Goal: Use online tool/utility

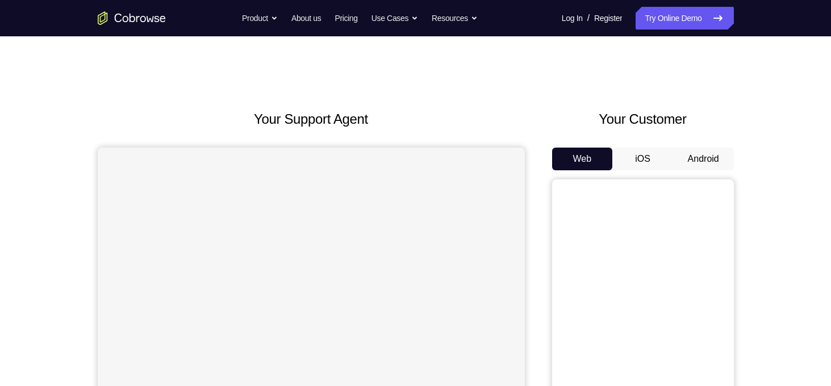
click at [695, 157] on button "Android" at bounding box center [703, 159] width 61 height 23
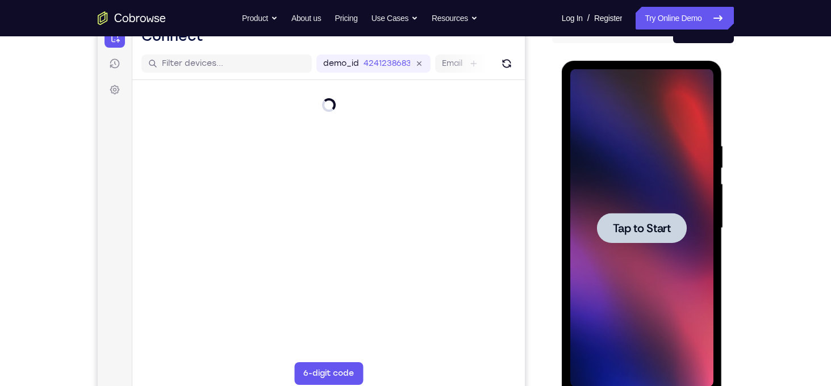
click at [655, 227] on span "Tap to Start" at bounding box center [642, 228] width 58 height 11
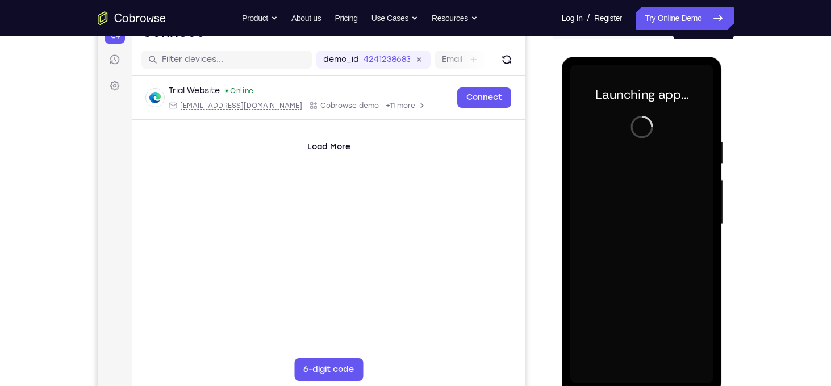
scroll to position [145, 0]
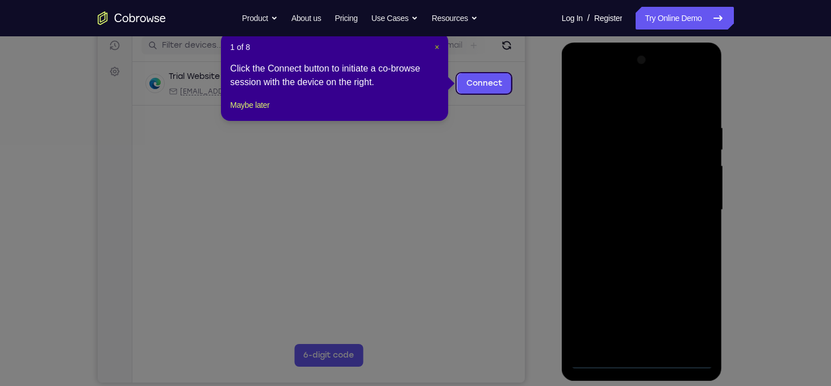
click at [437, 46] on span "×" at bounding box center [437, 47] width 5 height 9
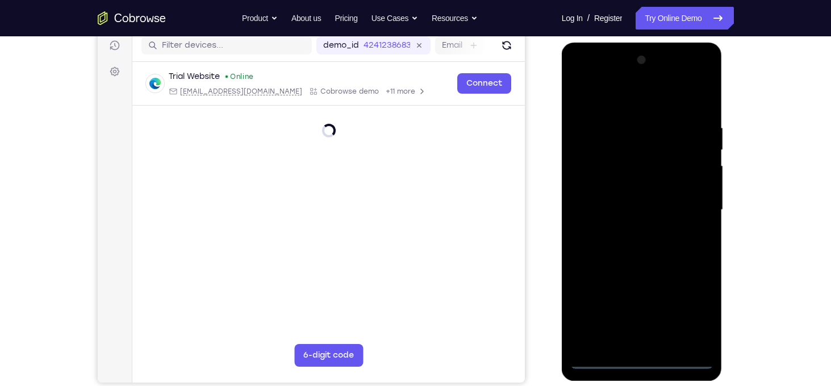
click at [641, 359] on div at bounding box center [641, 210] width 143 height 318
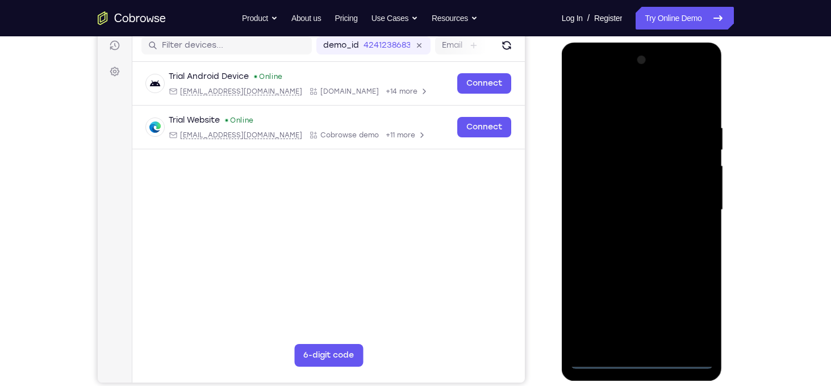
click at [693, 312] on div at bounding box center [641, 210] width 143 height 318
click at [676, 98] on div at bounding box center [641, 210] width 143 height 318
click at [687, 203] on div at bounding box center [641, 210] width 143 height 318
click at [626, 232] on div at bounding box center [641, 210] width 143 height 318
click at [621, 194] on div at bounding box center [641, 210] width 143 height 318
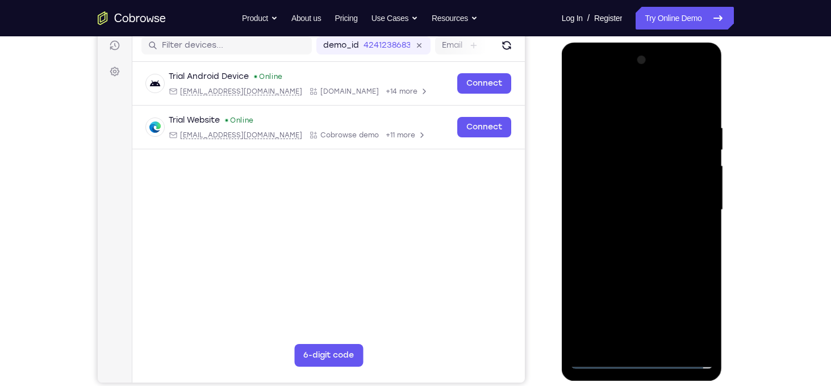
click at [621, 189] on div at bounding box center [641, 210] width 143 height 318
click at [641, 206] on div at bounding box center [641, 210] width 143 height 318
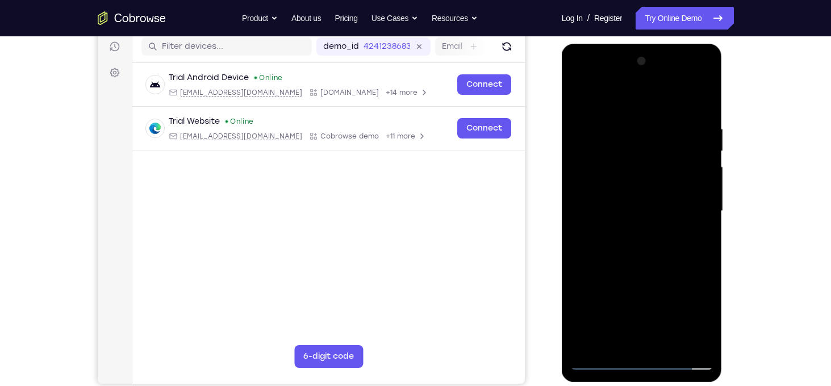
scroll to position [155, 0]
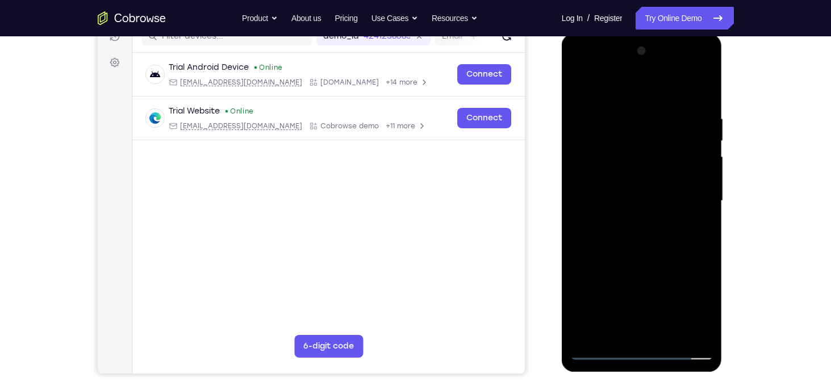
click at [601, 351] on div at bounding box center [641, 201] width 143 height 318
click at [630, 194] on div at bounding box center [641, 201] width 143 height 318
click at [634, 185] on div at bounding box center [641, 201] width 143 height 318
click at [648, 202] on div at bounding box center [641, 201] width 143 height 318
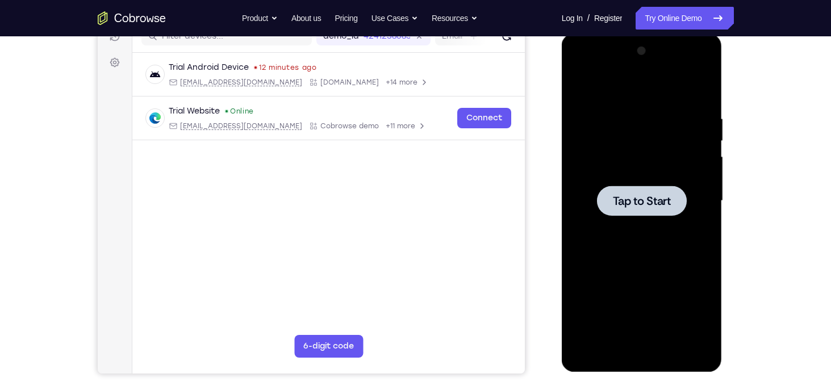
click at [655, 193] on div at bounding box center [642, 201] width 90 height 30
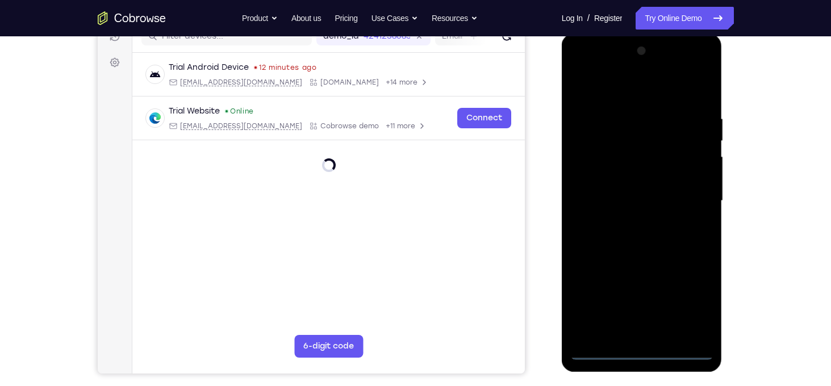
click at [643, 349] on div at bounding box center [641, 201] width 143 height 318
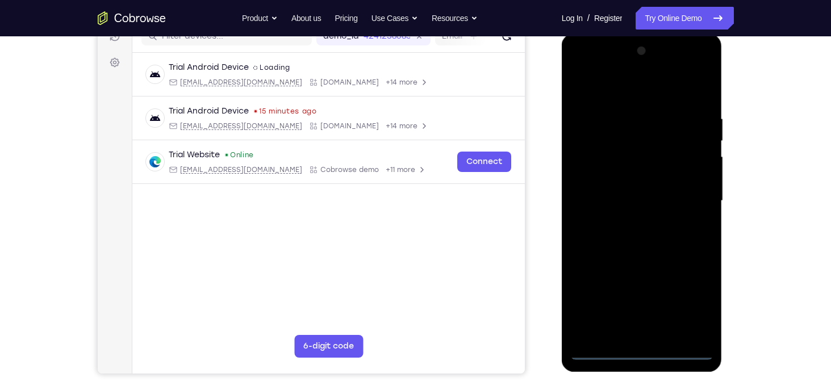
click at [682, 299] on div at bounding box center [641, 201] width 143 height 318
click at [639, 88] on div at bounding box center [641, 201] width 143 height 318
click at [690, 195] on div at bounding box center [641, 201] width 143 height 318
click at [633, 221] on div at bounding box center [641, 201] width 143 height 318
click at [644, 183] on div at bounding box center [641, 201] width 143 height 318
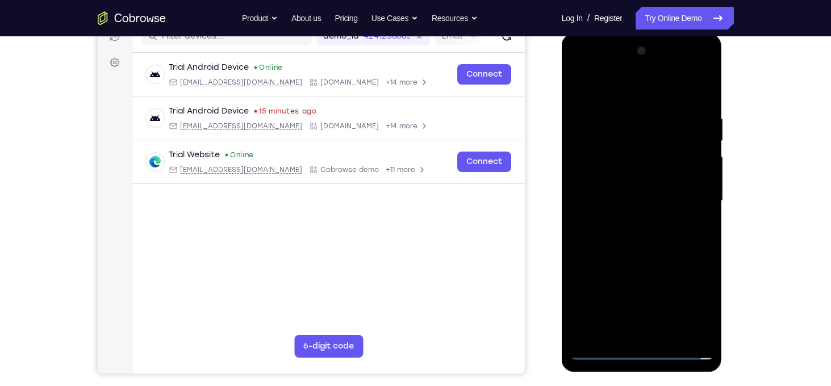
click at [645, 175] on div at bounding box center [641, 201] width 143 height 318
click at [643, 205] on div at bounding box center [641, 201] width 143 height 318
drag, startPoint x: 619, startPoint y: 90, endPoint x: 626, endPoint y: -30, distance: 120.6
click at [626, 34] on html "Online web based iOS Simulators and Android Emulators. Run iPhone, iPad, Mobile…" at bounding box center [643, 204] width 162 height 341
click at [603, 199] on div at bounding box center [641, 201] width 143 height 318
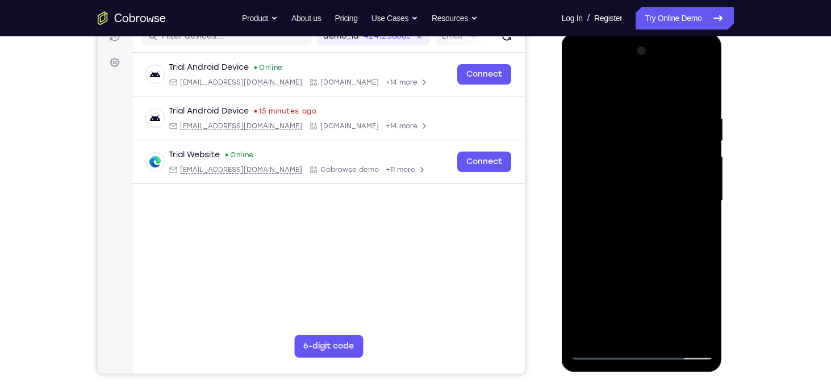
click at [672, 232] on div at bounding box center [641, 201] width 143 height 318
click at [670, 245] on div at bounding box center [641, 201] width 143 height 318
click at [661, 255] on div at bounding box center [641, 201] width 143 height 318
click at [606, 349] on div at bounding box center [641, 201] width 143 height 318
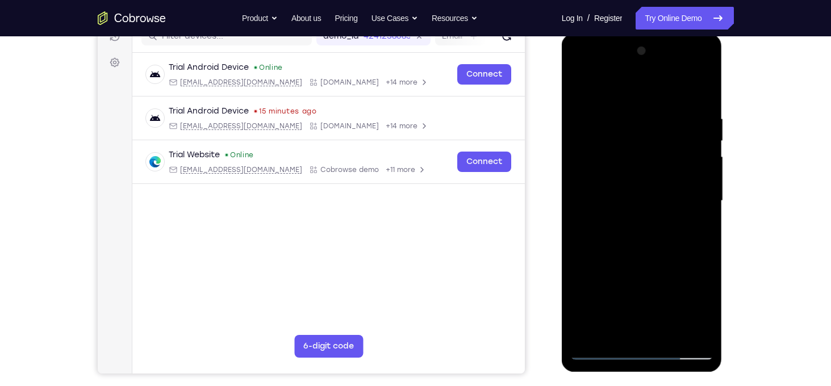
click at [627, 190] on div at bounding box center [641, 201] width 143 height 318
click at [637, 172] on div at bounding box center [641, 201] width 143 height 318
click at [640, 201] on div at bounding box center [641, 201] width 143 height 318
drag, startPoint x: 619, startPoint y: 92, endPoint x: 591, endPoint y: 15, distance: 81.6
click at [591, 34] on html "Online web based iOS Simulators and Android Emulators. Run iPhone, iPad, Mobile…" at bounding box center [643, 204] width 162 height 341
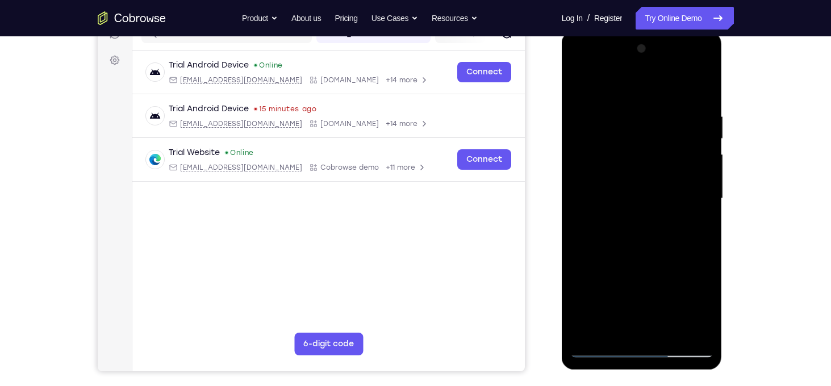
scroll to position [156, 0]
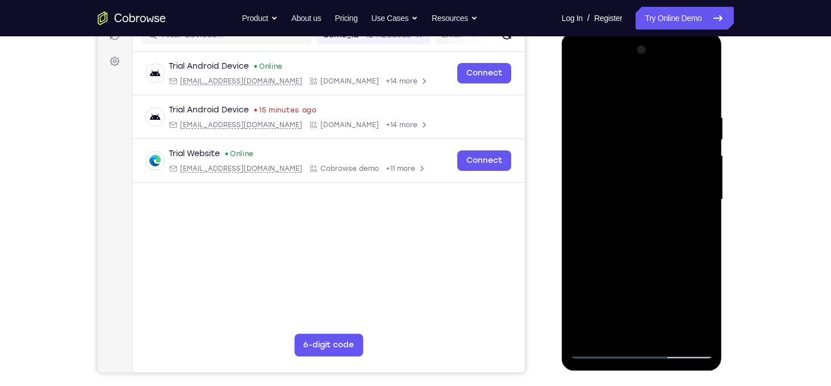
click at [606, 346] on div at bounding box center [641, 200] width 143 height 318
click at [686, 70] on div at bounding box center [641, 200] width 143 height 318
click at [581, 66] on div at bounding box center [641, 200] width 143 height 318
click at [595, 164] on div at bounding box center [641, 200] width 143 height 318
click at [631, 224] on div at bounding box center [641, 200] width 143 height 318
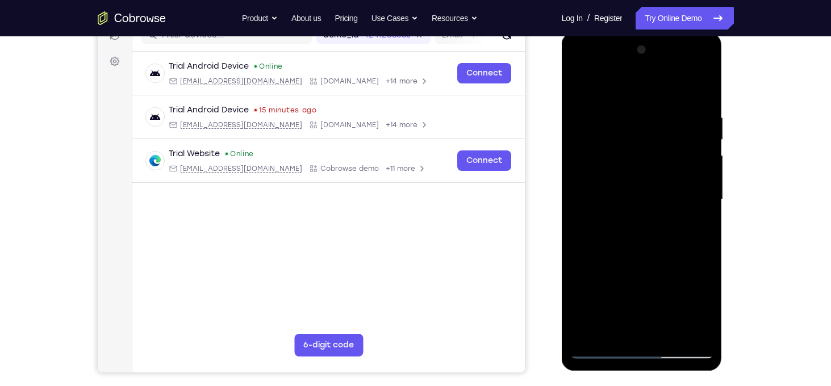
click at [643, 189] on div at bounding box center [641, 200] width 143 height 318
click at [640, 177] on div at bounding box center [641, 200] width 143 height 318
click at [653, 197] on div at bounding box center [641, 200] width 143 height 318
click at [651, 236] on div at bounding box center [641, 200] width 143 height 318
click at [645, 254] on div at bounding box center [641, 200] width 143 height 318
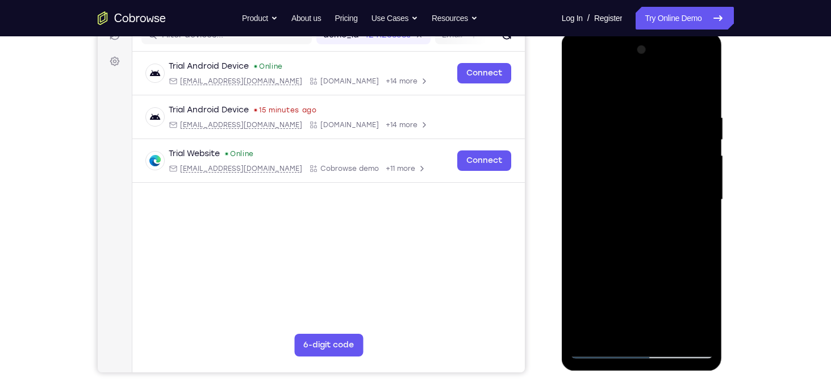
drag, startPoint x: 628, startPoint y: 89, endPoint x: 630, endPoint y: 59, distance: 30.7
click at [630, 59] on div at bounding box center [641, 200] width 143 height 318
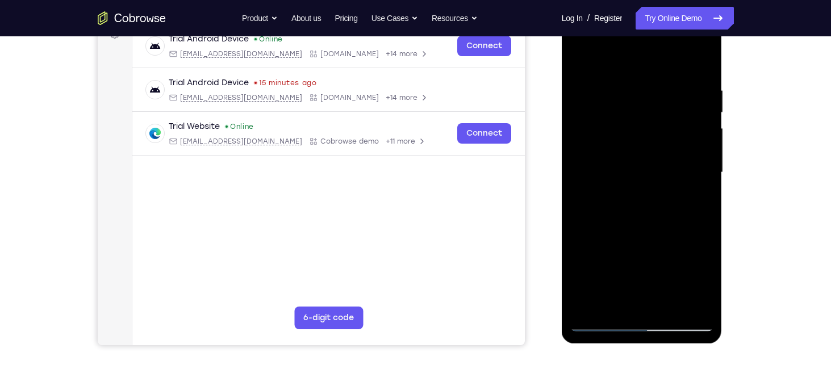
scroll to position [174, 0]
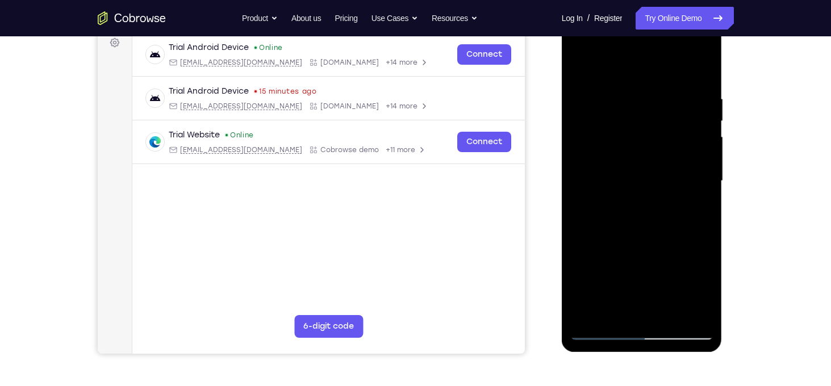
click at [652, 126] on div at bounding box center [641, 181] width 143 height 318
click at [673, 157] on div at bounding box center [641, 181] width 143 height 318
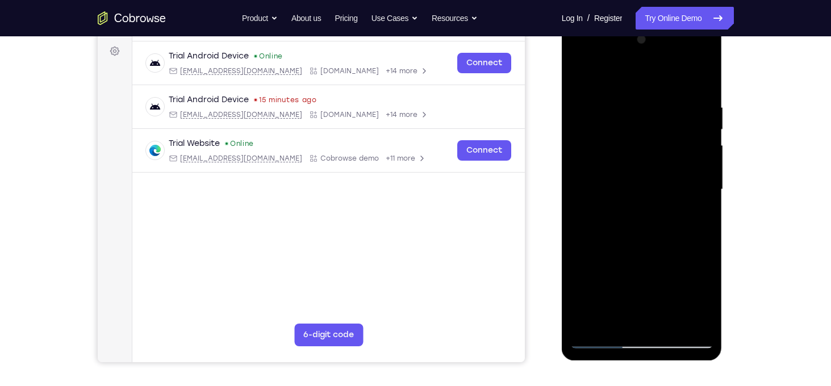
scroll to position [218, 0]
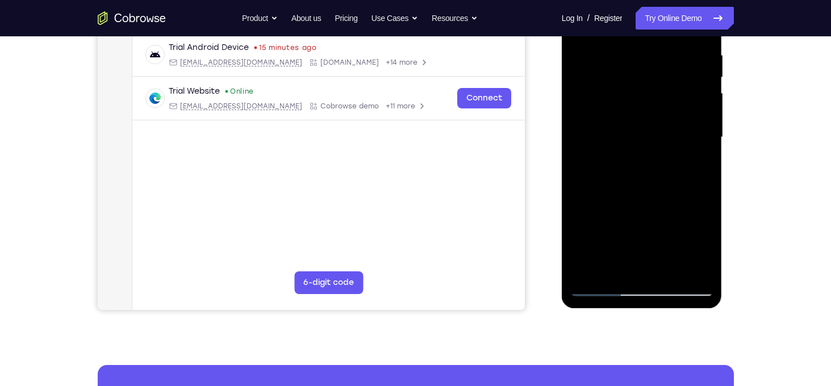
click at [656, 207] on div at bounding box center [641, 137] width 143 height 318
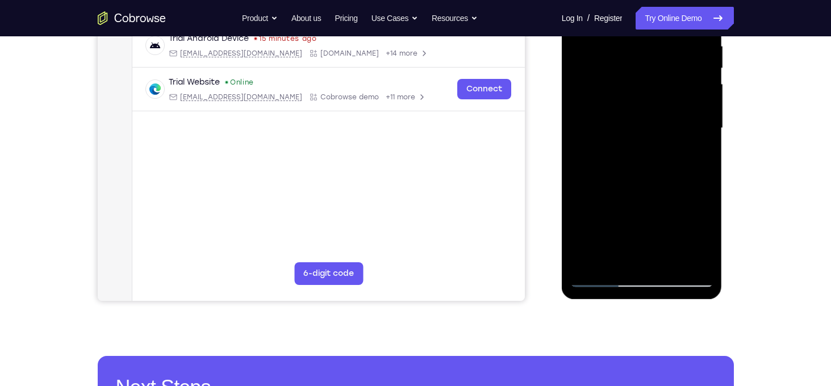
scroll to position [228, 0]
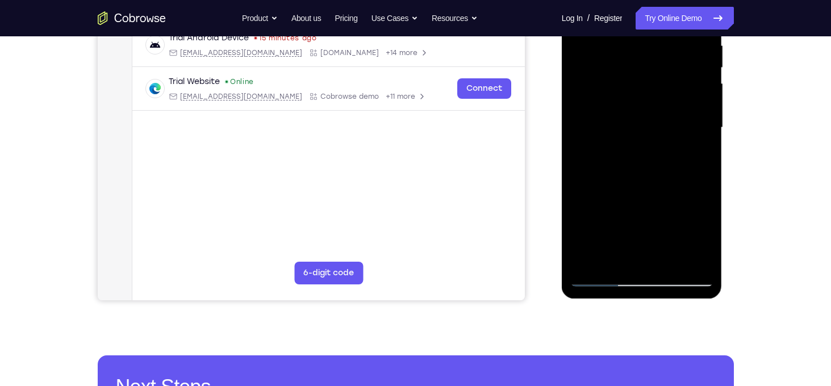
drag, startPoint x: 656, startPoint y: 197, endPoint x: 664, endPoint y: 94, distance: 103.7
click at [664, 94] on div at bounding box center [641, 128] width 143 height 318
drag, startPoint x: 644, startPoint y: 260, endPoint x: 649, endPoint y: 114, distance: 146.7
click at [649, 114] on div at bounding box center [641, 128] width 143 height 318
